Goal: Find specific page/section: Find specific page/section

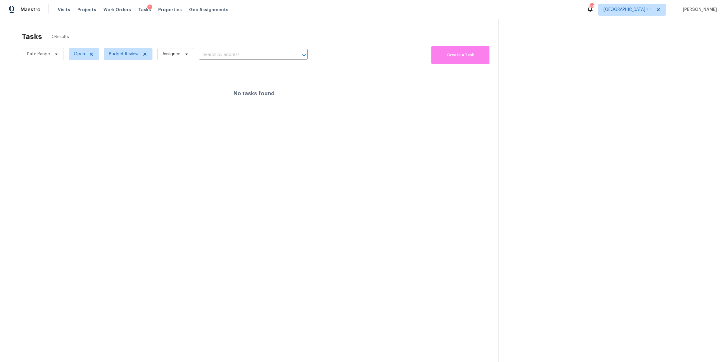
click at [157, 13] on div "Visits Projects Work Orders Tasks 1 Properties Geo Assignments" at bounding box center [147, 10] width 178 height 12
click at [159, 9] on span "Properties" at bounding box center [170, 10] width 24 height 6
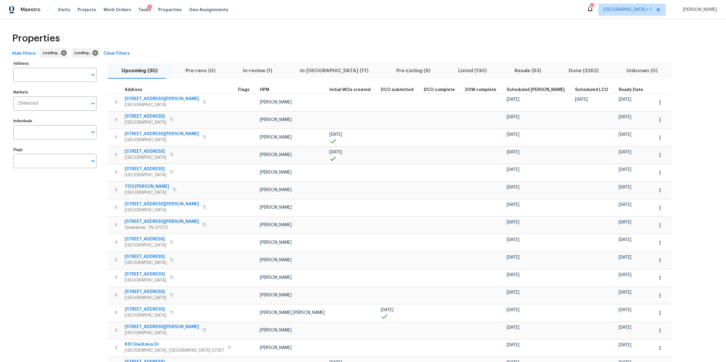
click at [382, 65] on button "Pre-Listing (9)" at bounding box center [413, 71] width 62 height 16
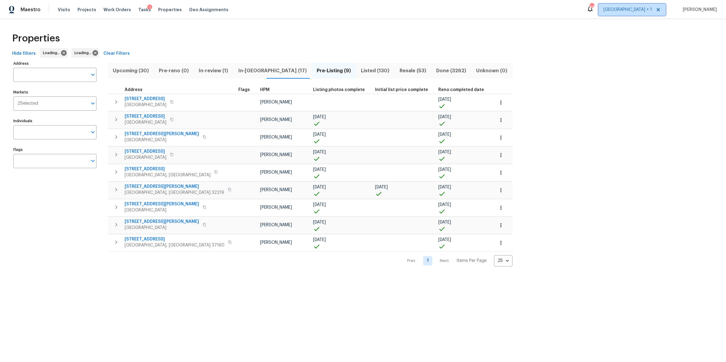
click at [647, 10] on span "Nashville + 1" at bounding box center [627, 10] width 48 height 6
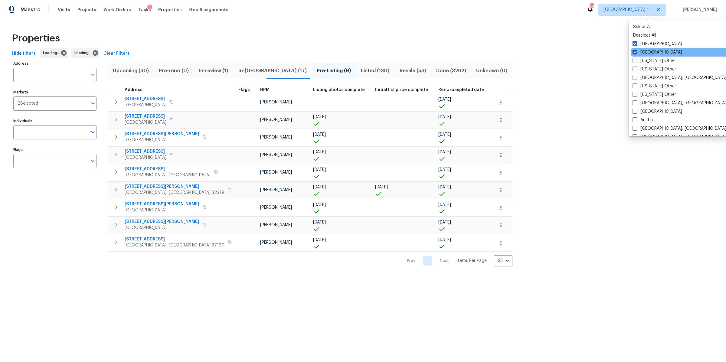
click at [645, 51] on label "Jacksonville" at bounding box center [657, 52] width 50 height 6
click at [636, 51] on input "Jacksonville" at bounding box center [634, 51] width 4 height 4
checkbox input "false"
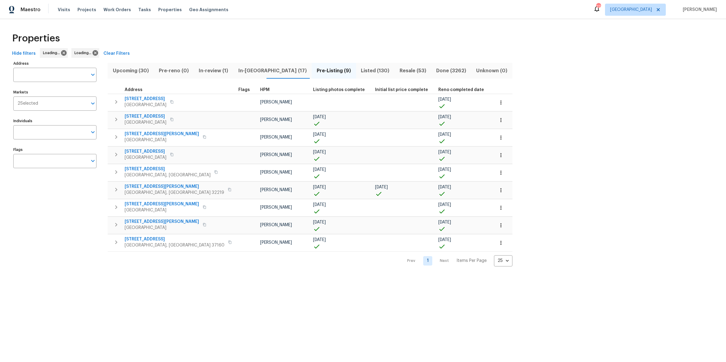
click at [430, 36] on div "Properties" at bounding box center [363, 38] width 706 height 19
click at [134, 52] on icon at bounding box center [136, 52] width 5 height 5
